Goal: Task Accomplishment & Management: Manage account settings

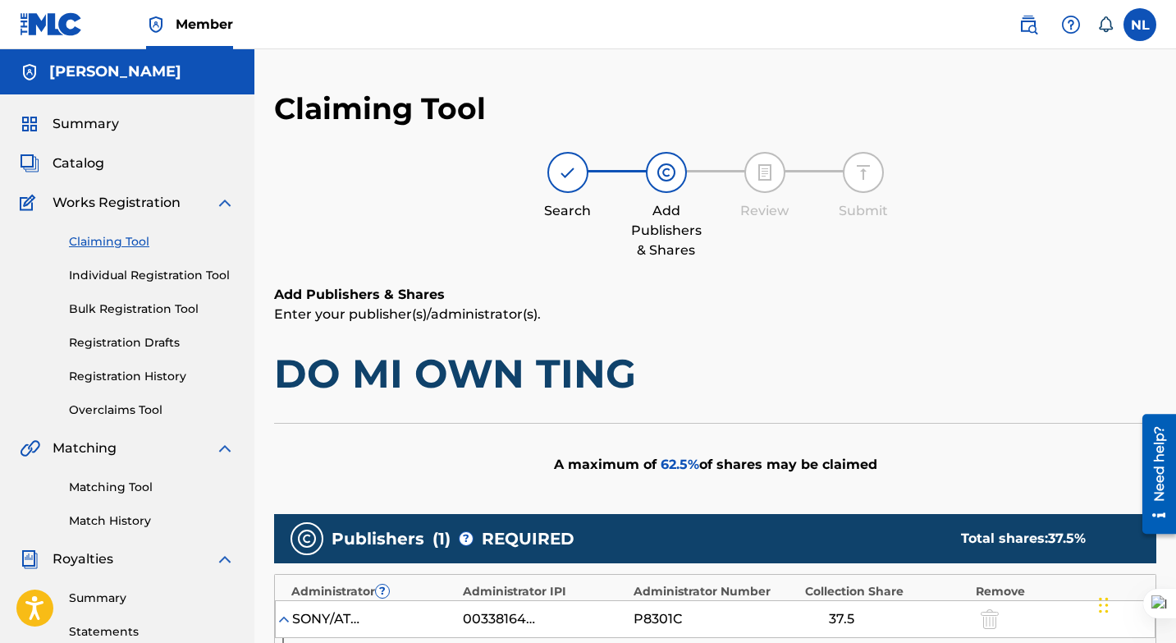
click at [171, 276] on link "Individual Registration Tool" at bounding box center [152, 275] width 166 height 17
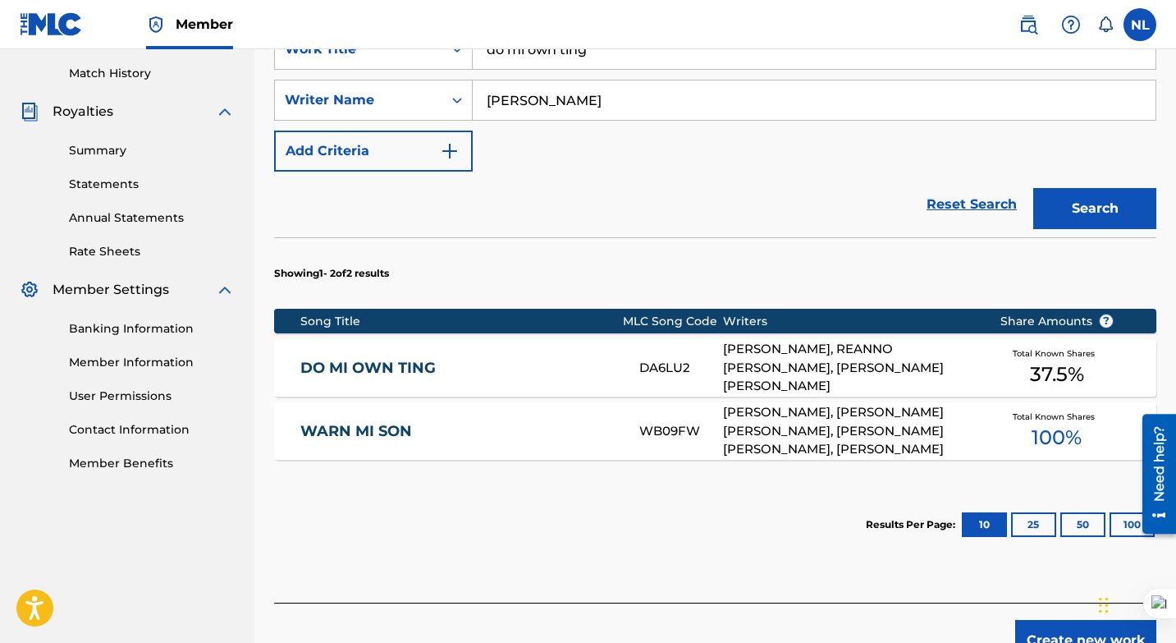
scroll to position [450, 0]
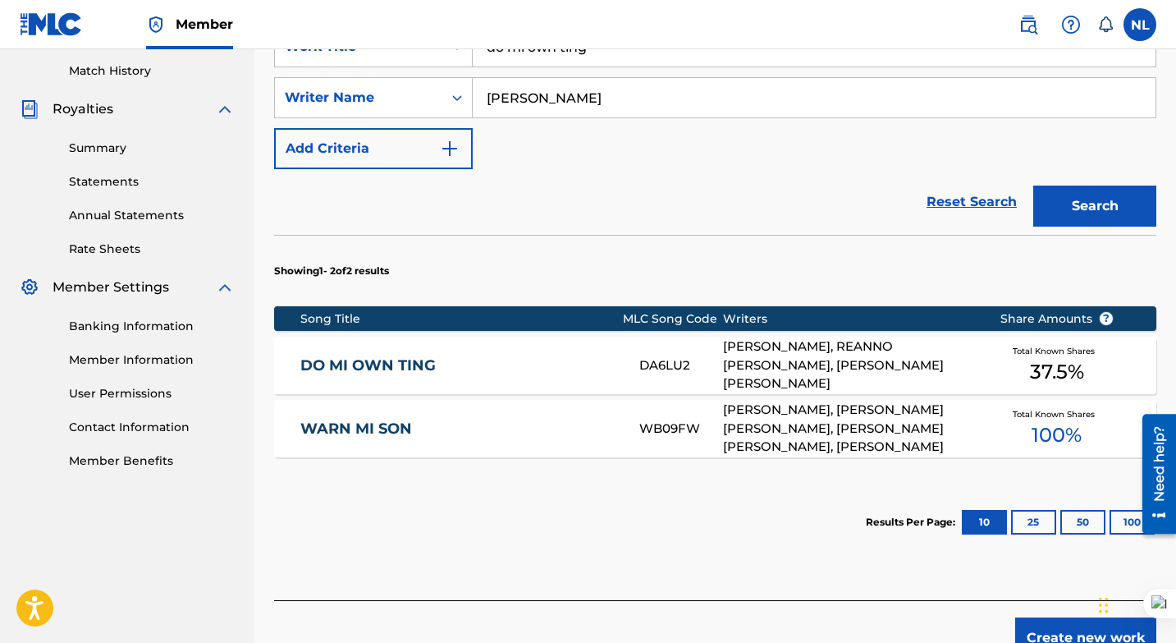
click at [773, 341] on div "EMANUEL SCHIRMER, REANNO DEVON GORDON, ANDRE VALENTINE GREEN" at bounding box center [848, 365] width 251 height 56
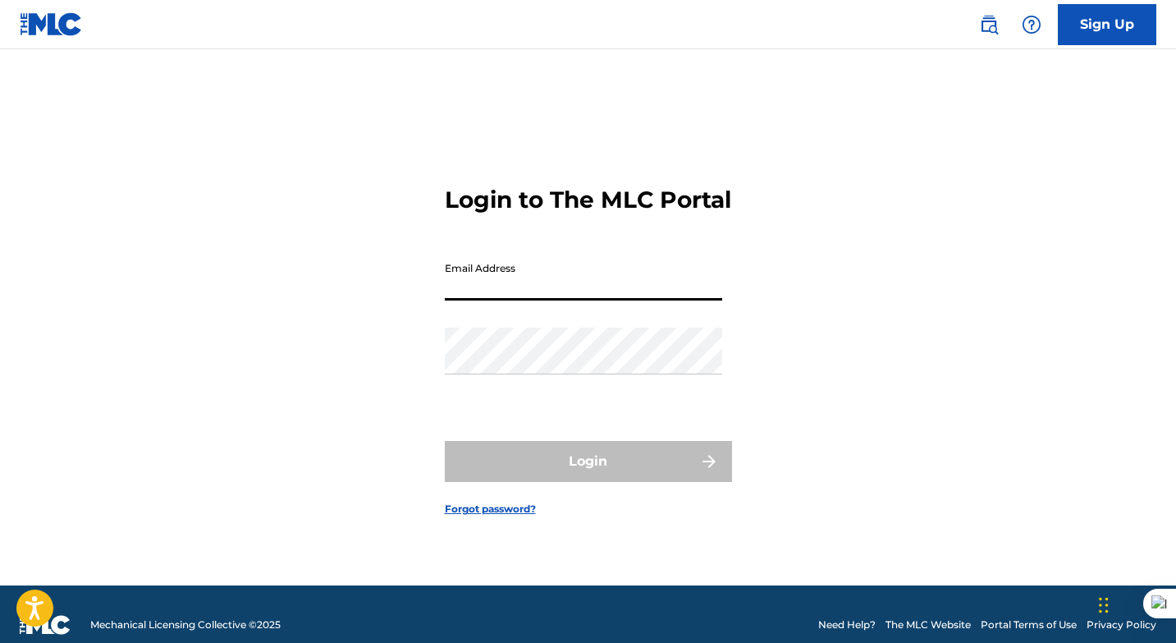
click at [550, 294] on input "Email Address" at bounding box center [583, 277] width 277 height 47
type input "[EMAIL_ADDRESS][DOMAIN_NAME]"
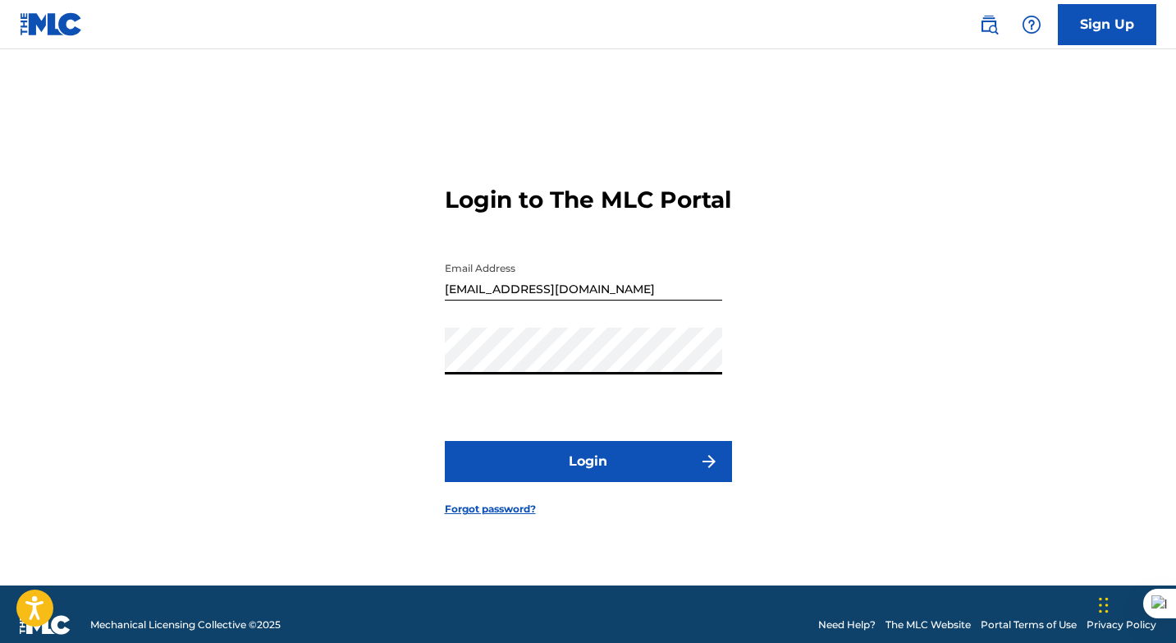
click at [645, 474] on button "Login" at bounding box center [588, 461] width 287 height 41
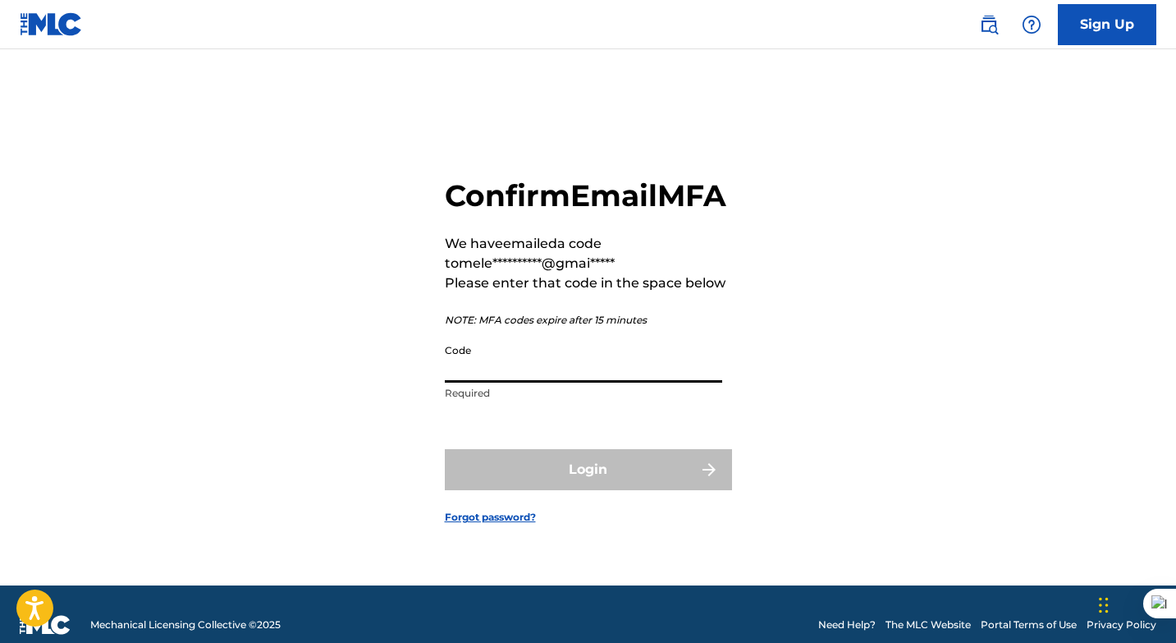
click at [557, 382] on input "Code" at bounding box center [583, 359] width 277 height 47
paste input "876346"
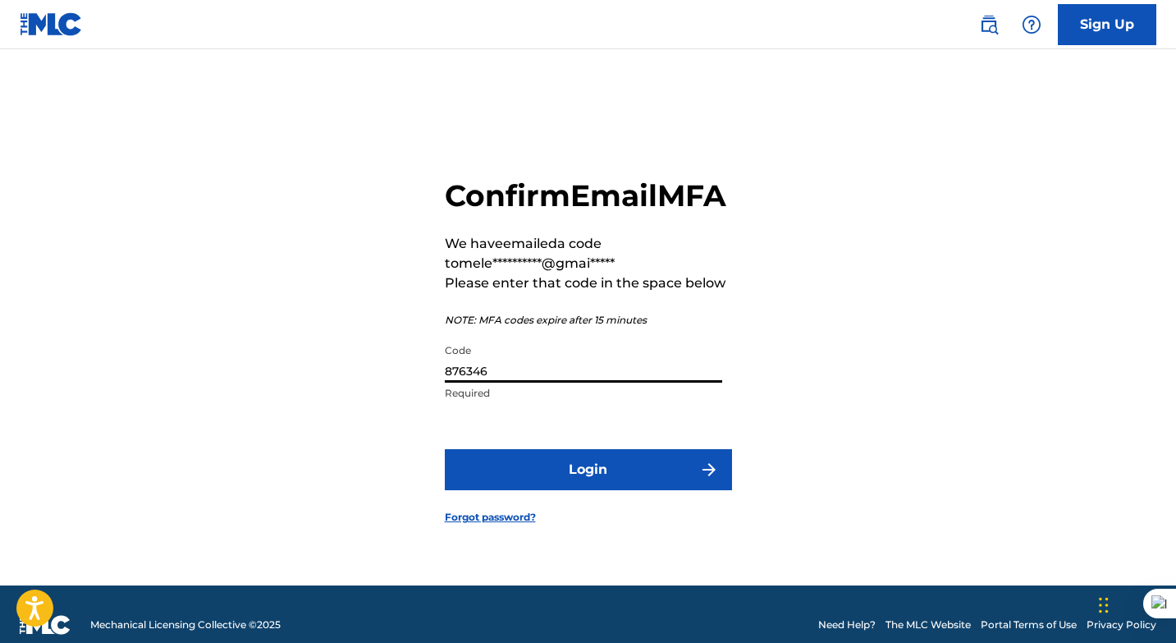
type input "876346"
click at [611, 490] on button "Login" at bounding box center [588, 469] width 287 height 41
